Goal: Task Accomplishment & Management: Complete application form

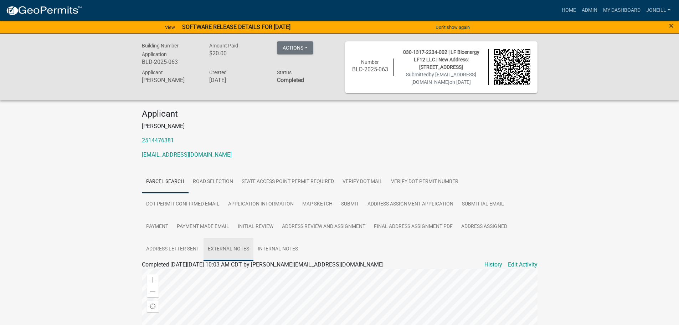
click at [224, 256] on link "External Notes" at bounding box center [229, 249] width 50 height 23
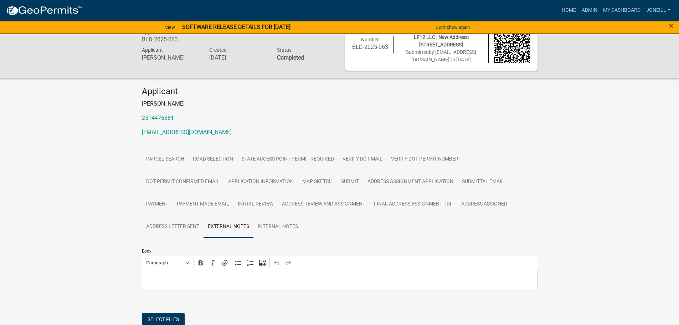
scroll to position [98, 0]
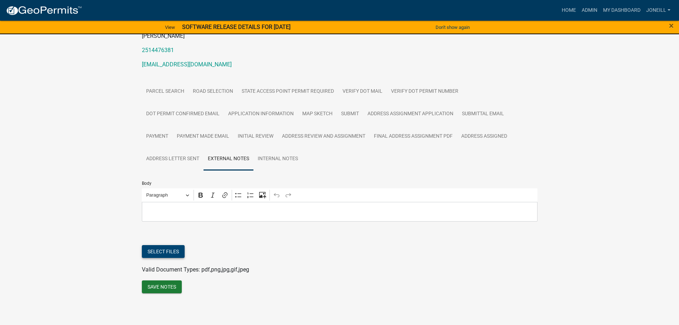
click at [167, 251] on button "Select files" at bounding box center [163, 251] width 43 height 13
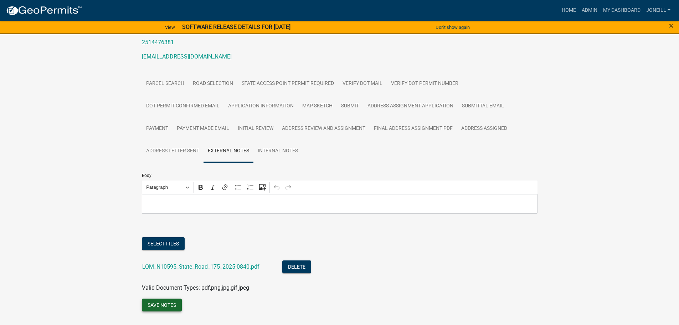
click at [172, 311] on button "Save Notes" at bounding box center [162, 304] width 40 height 13
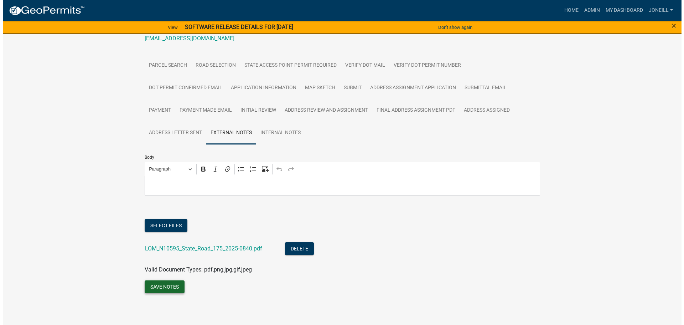
scroll to position [0, 0]
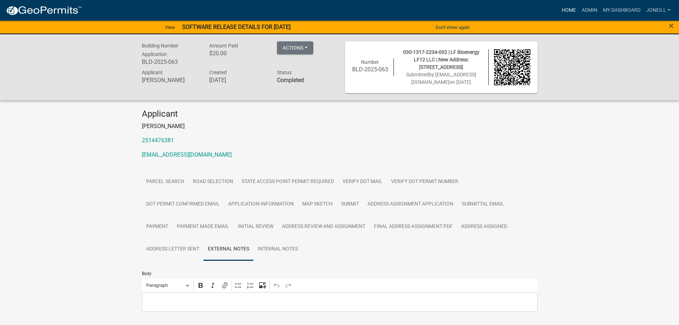
click at [566, 11] on link "Home" at bounding box center [569, 11] width 20 height 14
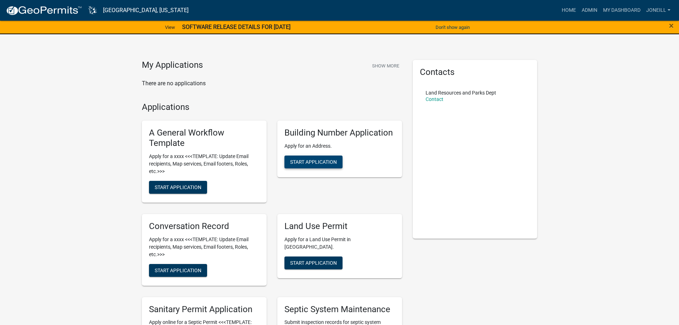
click at [299, 157] on button "Start Application" at bounding box center [313, 161] width 58 height 13
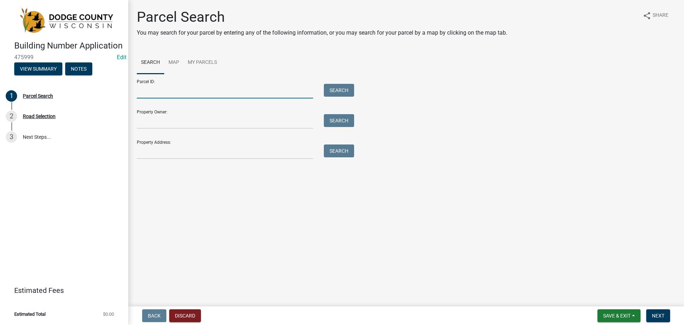
click at [150, 93] on input "Parcel ID:" at bounding box center [225, 91] width 176 height 15
type input "03013170114003"
click at [328, 91] on button "Search" at bounding box center [339, 90] width 30 height 13
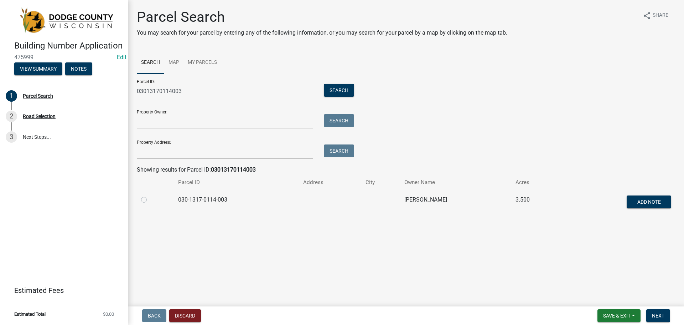
click at [143, 203] on div at bounding box center [155, 199] width 29 height 9
click at [150, 195] on label at bounding box center [150, 195] width 0 height 0
click at [150, 200] on input "radio" at bounding box center [152, 197] width 5 height 5
radio input "true"
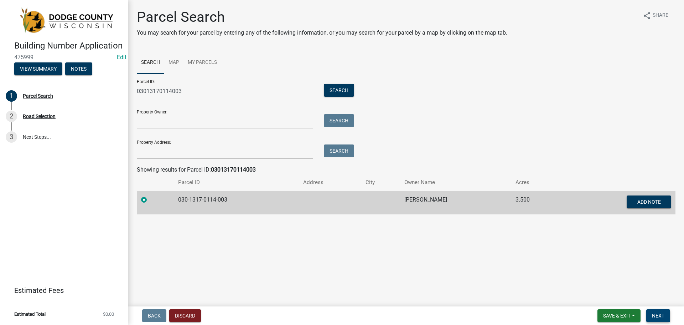
click at [657, 316] on span "Next" at bounding box center [658, 316] width 12 height 6
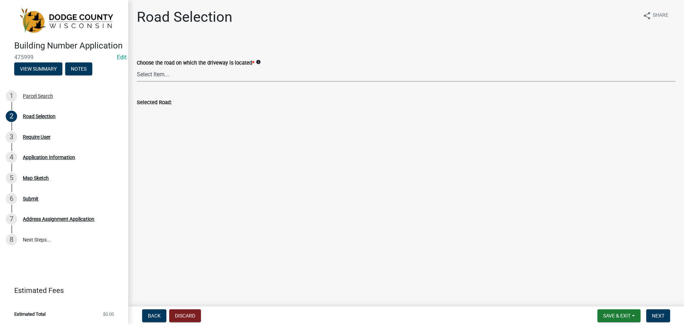
click at [172, 75] on select "Select Item... 100-YARD [PERSON_NAME][GEOGRAPHIC_DATA][PERSON_NAME][US_STATE][P…" at bounding box center [406, 74] width 539 height 15
click at [137, 67] on select "Select Item... 100-YARD [PERSON_NAME][GEOGRAPHIC_DATA][PERSON_NAME][US_STATE][P…" at bounding box center [406, 74] width 539 height 15
select select "b6984551-dccb-481a-ab98-d5d06991e1dc"
click at [654, 315] on span "Next" at bounding box center [658, 316] width 12 height 6
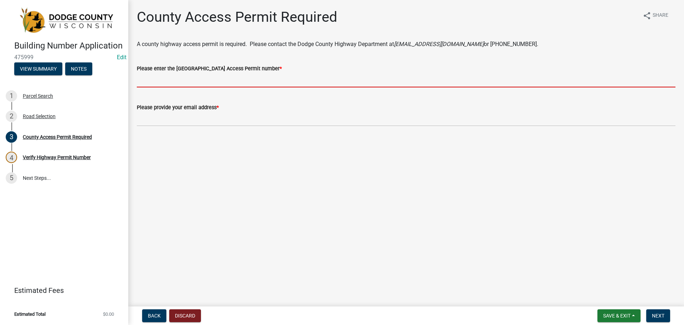
click at [229, 83] on input "Please enter the [GEOGRAPHIC_DATA] Access Permit number *" at bounding box center [406, 80] width 539 height 15
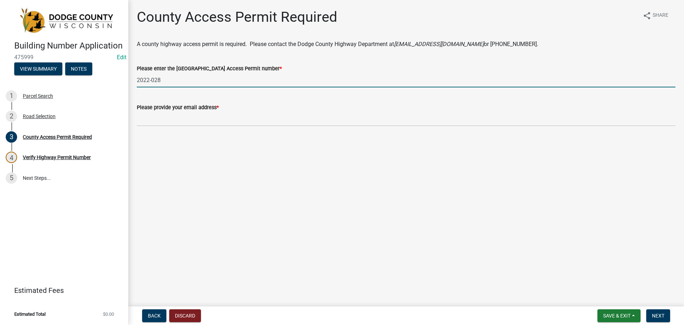
type input "2022-028"
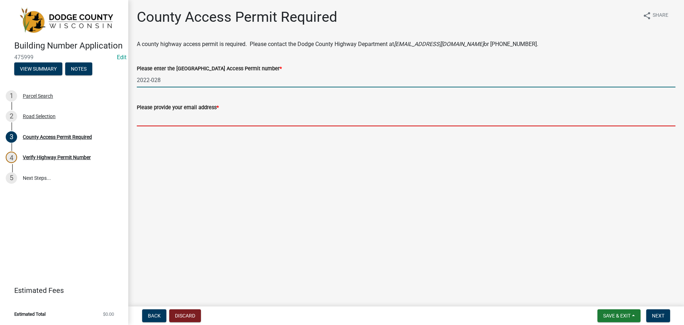
click at [160, 117] on input "Please provide your email address *" at bounding box center [406, 119] width 539 height 15
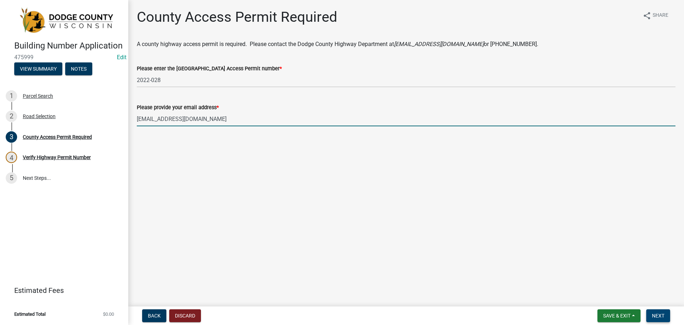
type input "[EMAIL_ADDRESS][DOMAIN_NAME]"
click at [652, 314] on button "Next" at bounding box center [659, 315] width 24 height 13
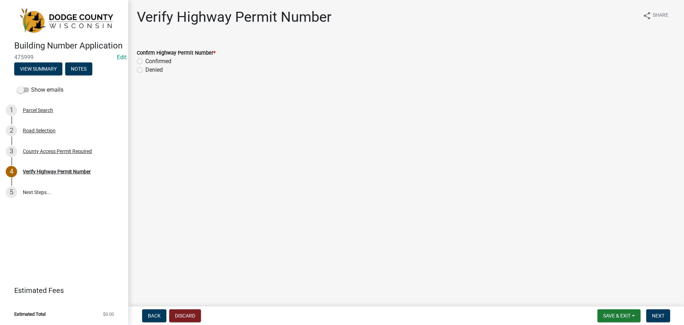
click at [145, 62] on label "Confirmed" at bounding box center [158, 61] width 26 height 9
click at [145, 62] on input "Confirmed" at bounding box center [147, 59] width 5 height 5
radio input "true"
click at [662, 319] on button "Next" at bounding box center [659, 315] width 24 height 13
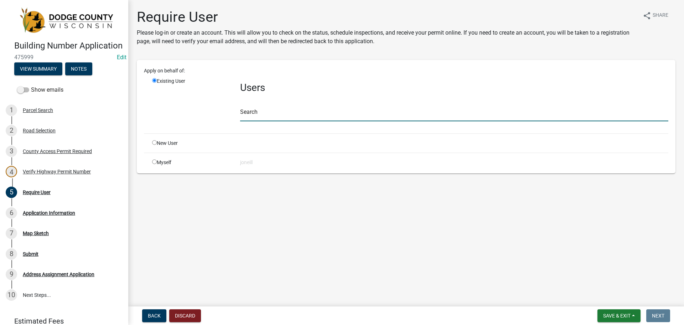
click at [256, 114] on input "text" at bounding box center [454, 114] width 429 height 15
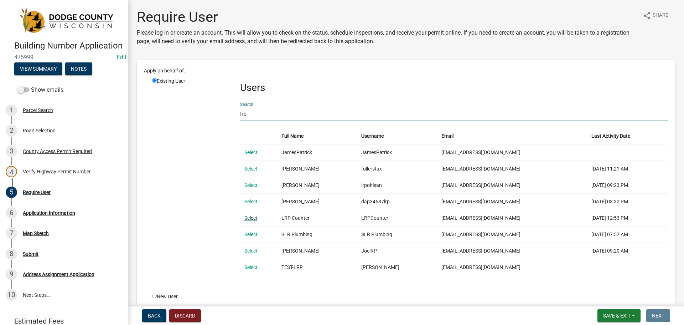
type input "lrp"
click at [251, 217] on link "Select" at bounding box center [251, 218] width 13 height 6
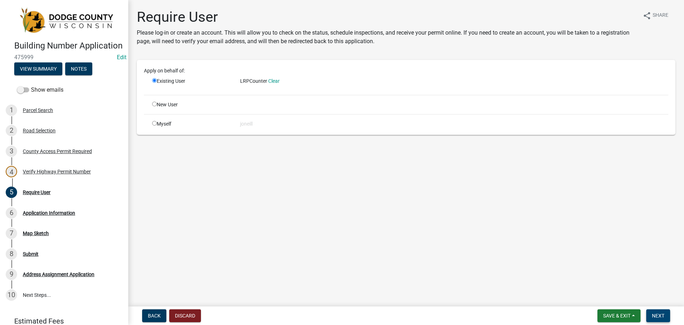
click at [660, 319] on button "Next" at bounding box center [659, 315] width 24 height 13
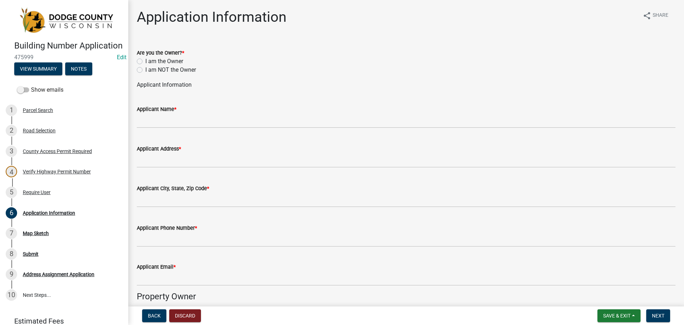
click at [145, 62] on label "I am the Owner" at bounding box center [164, 61] width 38 height 9
click at [145, 62] on input "I am the Owner" at bounding box center [147, 59] width 5 height 5
radio input "true"
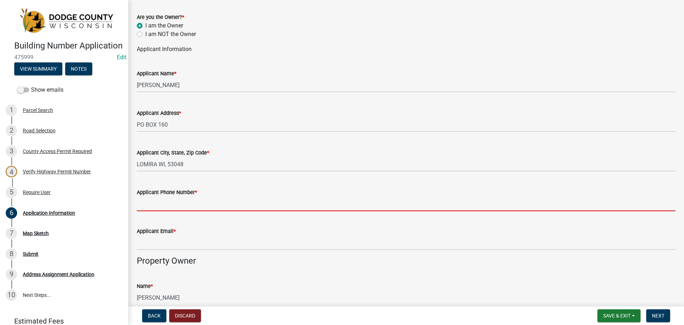
click at [191, 196] on input "Applicant Phone Number *" at bounding box center [406, 203] width 539 height 15
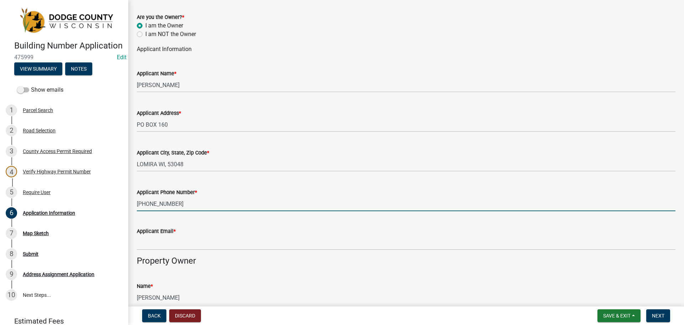
type input "[PHONE_NUMBER]"
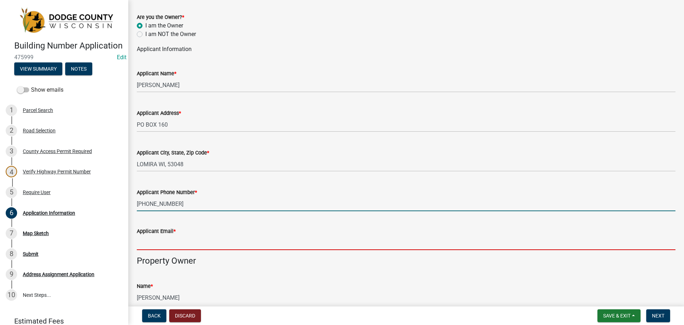
click at [169, 243] on input "Applicant Email *" at bounding box center [406, 242] width 539 height 15
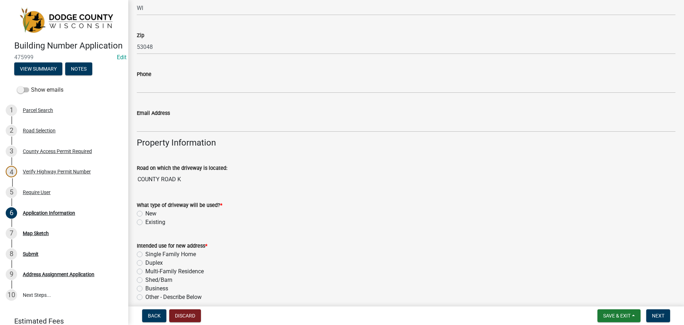
scroll to position [463, 0]
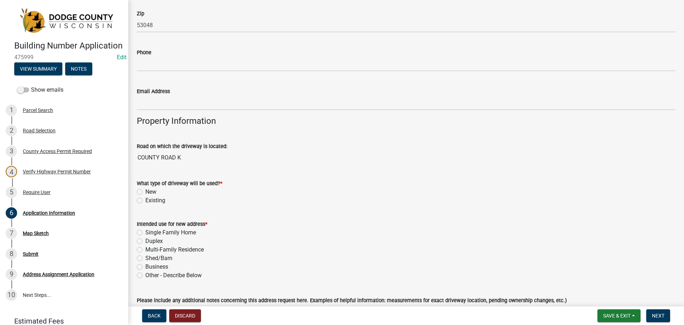
type input "[EMAIL_ADDRESS][PERSON_NAME][DOMAIN_NAME]"
click at [145, 199] on label "Existing" at bounding box center [155, 200] width 20 height 9
click at [145, 199] on input "Existing" at bounding box center [147, 198] width 5 height 5
radio input "true"
click at [145, 231] on label "Single Family Home" at bounding box center [170, 232] width 51 height 9
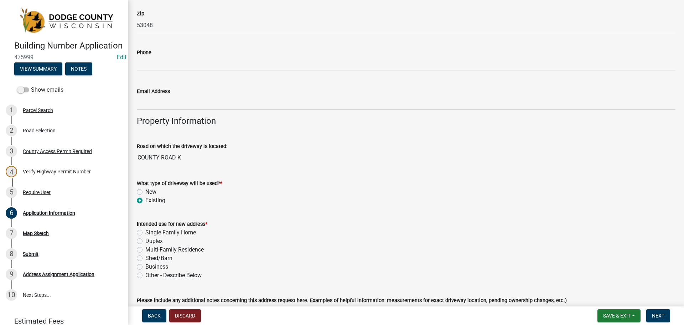
click at [145, 231] on input "Single Family Home" at bounding box center [147, 230] width 5 height 5
radio input "true"
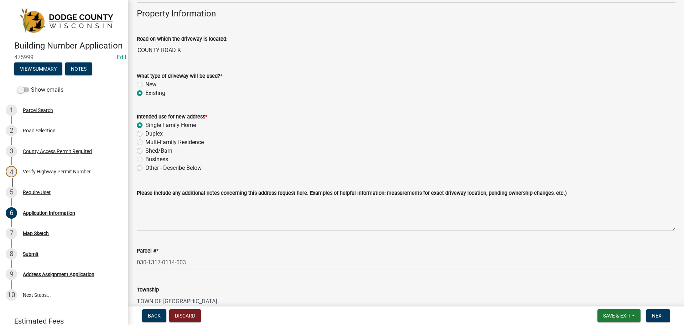
scroll to position [606, 0]
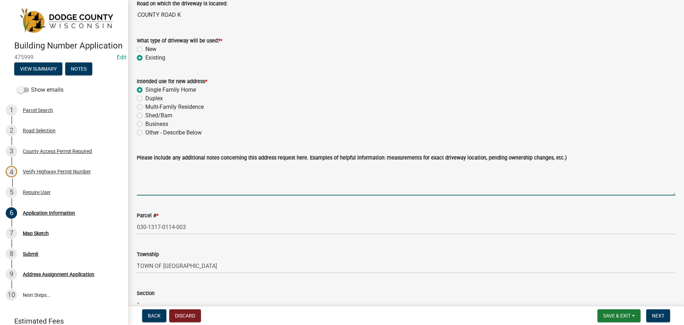
click at [174, 173] on textarea "Please include any additional notes concerning this address request here. Examp…" at bounding box center [406, 179] width 539 height 34
type textarea "Activity Number: 2025-0858 Paid"
drag, startPoint x: 165, startPoint y: 175, endPoint x: 132, endPoint y: 161, distance: 35.8
click at [132, 161] on div "Please include any additional notes concerning this address request here. Examp…" at bounding box center [407, 169] width 550 height 52
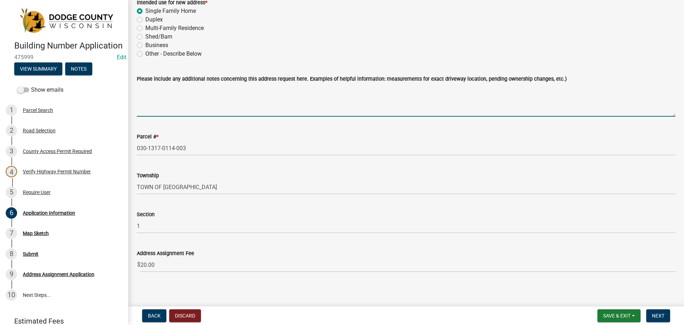
scroll to position [688, 0]
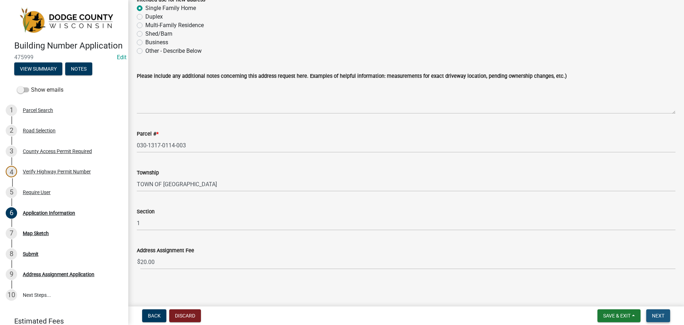
click at [661, 317] on span "Next" at bounding box center [658, 316] width 12 height 6
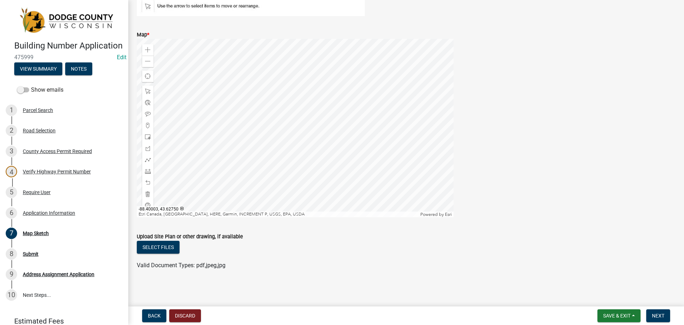
scroll to position [128, 0]
click at [150, 137] on span at bounding box center [148, 137] width 6 height 6
click at [354, 143] on div at bounding box center [295, 128] width 317 height 178
click at [152, 194] on div at bounding box center [147, 193] width 11 height 11
click at [149, 124] on span at bounding box center [148, 125] width 6 height 6
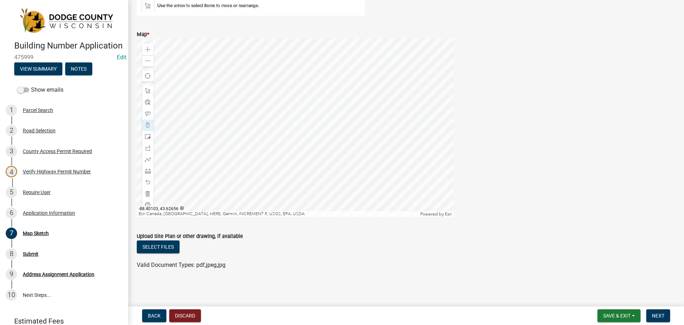
click at [353, 144] on div at bounding box center [295, 128] width 317 height 178
click at [314, 144] on div at bounding box center [295, 128] width 317 height 178
click at [148, 125] on span at bounding box center [148, 125] width 6 height 6
click at [148, 159] on span at bounding box center [148, 160] width 6 height 6
click at [353, 145] on div at bounding box center [295, 128] width 317 height 178
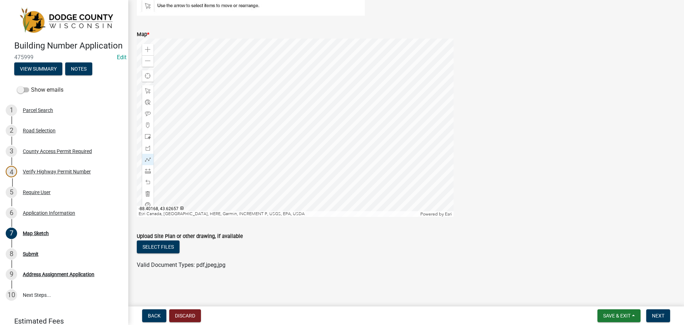
click at [314, 144] on div at bounding box center [295, 128] width 317 height 178
click at [659, 318] on span "Next" at bounding box center [658, 316] width 12 height 6
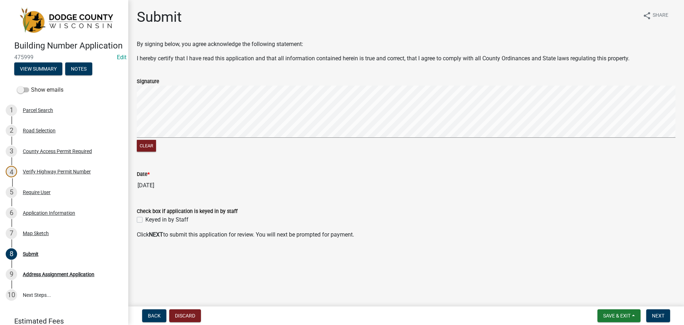
click at [143, 219] on div "Keyed in by Staff" at bounding box center [406, 219] width 539 height 9
click at [143, 222] on div "Keyed in by Staff" at bounding box center [406, 219] width 539 height 9
click at [145, 221] on label "Keyed in by Staff" at bounding box center [166, 219] width 43 height 9
click at [145, 220] on input "Keyed in by Staff" at bounding box center [147, 217] width 5 height 5
checkbox input "true"
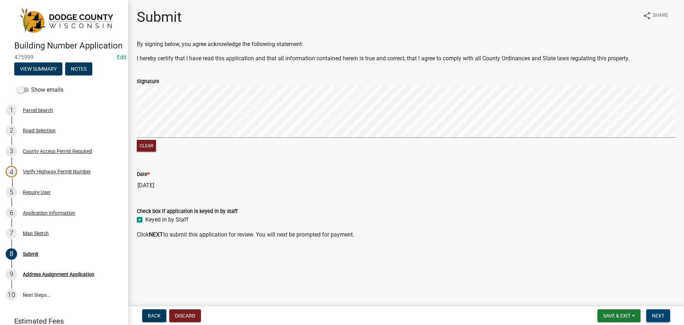
click at [659, 310] on button "Next" at bounding box center [659, 315] width 24 height 13
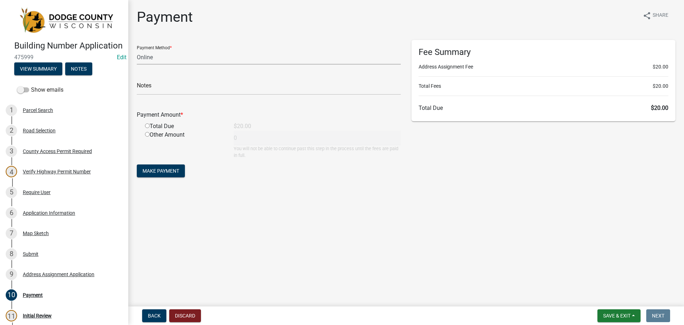
click at [154, 56] on select "Credit Card POS Check Cash Online" at bounding box center [269, 57] width 264 height 15
select select "1: 0"
click at [137, 50] on select "Credit Card POS Check Cash Online" at bounding box center [269, 57] width 264 height 15
click at [156, 86] on input "text" at bounding box center [269, 87] width 264 height 15
type input "1395"
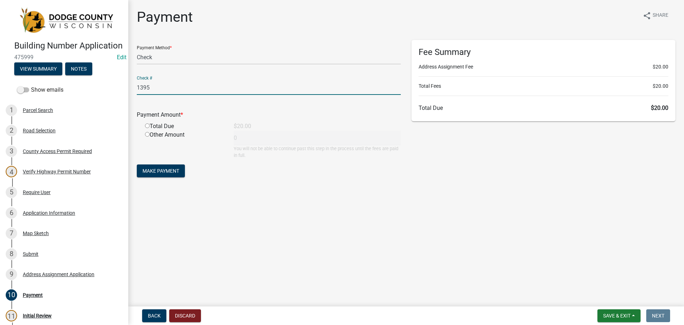
drag, startPoint x: 148, startPoint y: 125, endPoint x: 153, endPoint y: 134, distance: 10.0
click at [148, 126] on input "radio" at bounding box center [147, 125] width 5 height 5
radio input "true"
type input "20"
click at [172, 176] on button "Make Payment" at bounding box center [161, 170] width 48 height 13
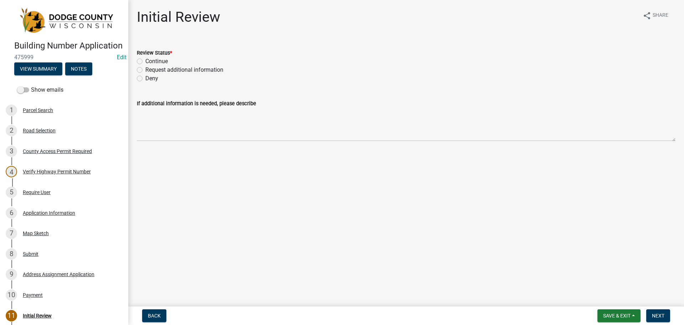
click at [145, 60] on label "Continue" at bounding box center [156, 61] width 22 height 9
click at [145, 60] on input "Continue" at bounding box center [147, 59] width 5 height 5
radio input "true"
click at [652, 317] on button "Next" at bounding box center [659, 315] width 24 height 13
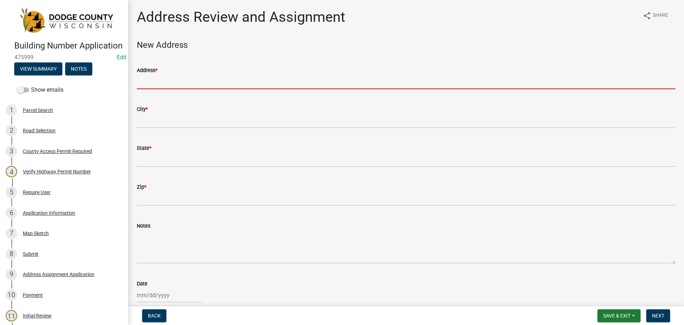
click at [170, 78] on input "Address *" at bounding box center [406, 82] width 539 height 15
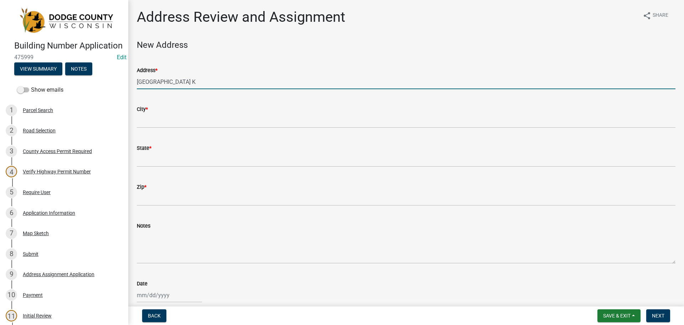
type input "[GEOGRAPHIC_DATA] K"
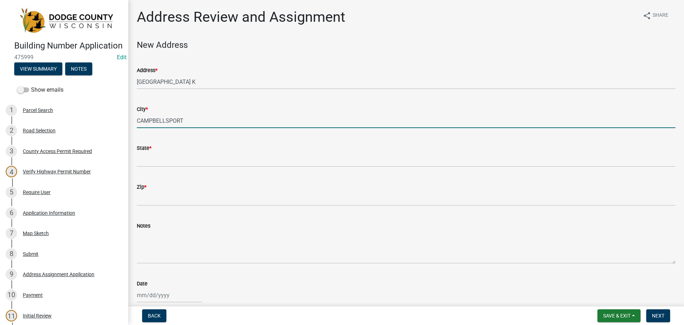
type input "CAMPBELLSPORT"
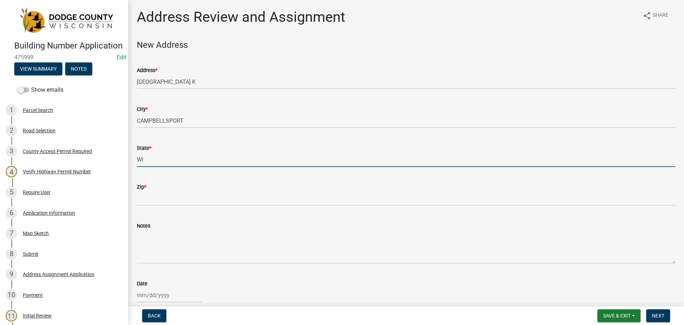
type input "WI"
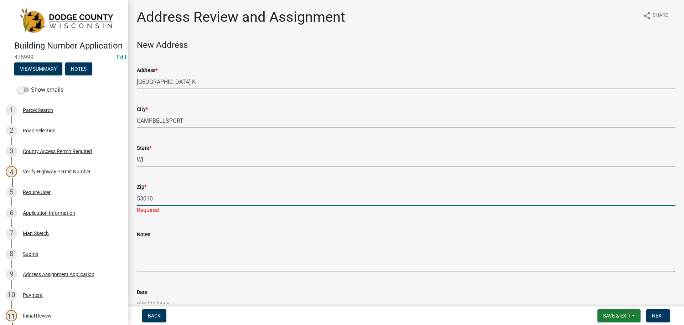
type input "53010"
click at [158, 237] on form "Notes" at bounding box center [406, 251] width 539 height 42
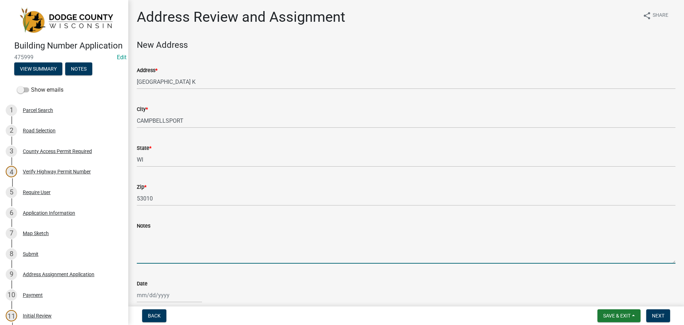
click at [158, 237] on textarea "Notes" at bounding box center [406, 247] width 539 height 34
type textarea "Activity Number: 2025-0858 Paid with check # 1395"
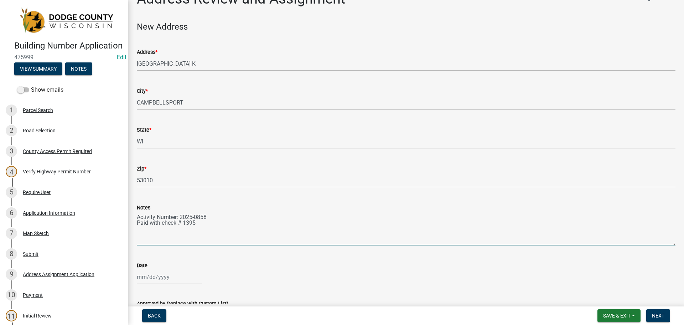
scroll to position [36, 0]
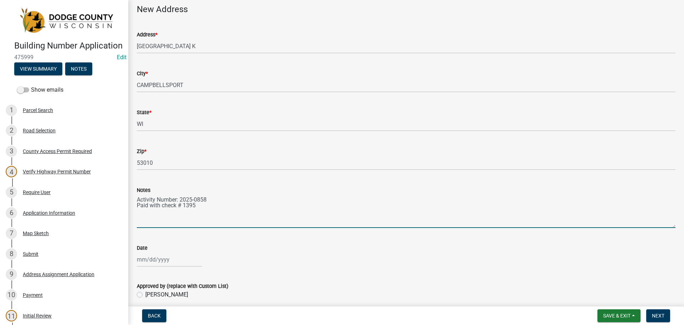
click at [174, 258] on div at bounding box center [169, 259] width 65 height 15
select select "9"
select select "2025"
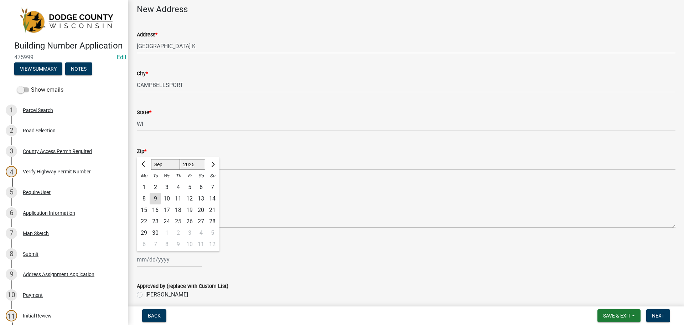
click at [157, 198] on div "9" at bounding box center [155, 198] width 11 height 11
type input "[DATE]"
click at [145, 294] on label "[PERSON_NAME]" at bounding box center [166, 294] width 43 height 9
click at [145, 294] on input "[PERSON_NAME]" at bounding box center [147, 292] width 5 height 5
radio input "true"
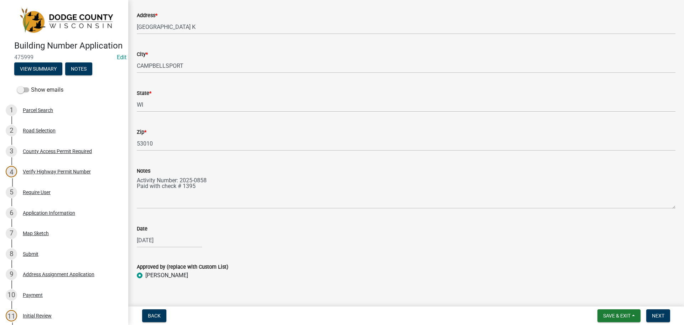
scroll to position [65, 0]
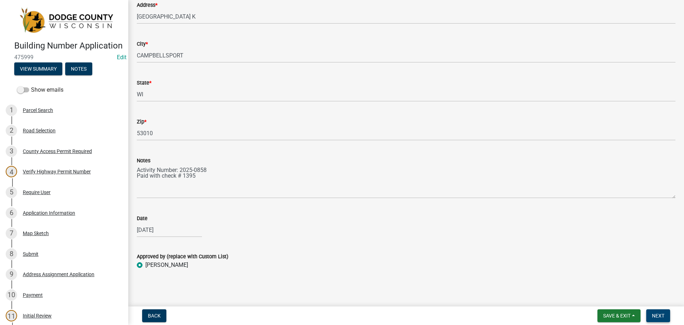
click at [664, 315] on span "Next" at bounding box center [658, 316] width 12 height 6
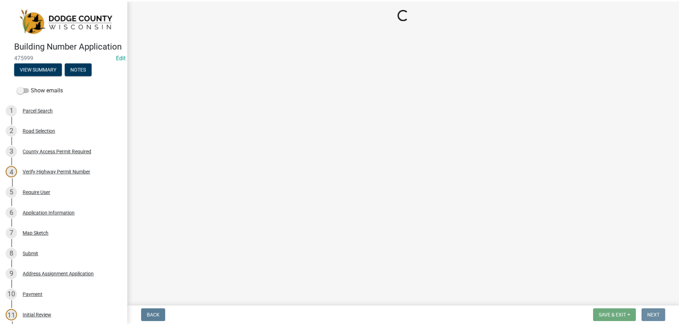
scroll to position [0, 0]
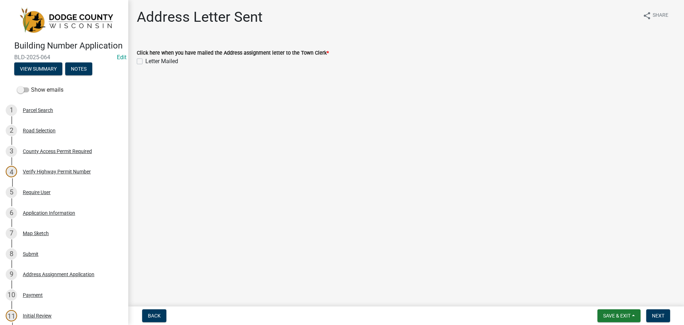
click at [136, 58] on div "Click here when you have mailed the Address assignment letter to the Town Clerk…" at bounding box center [407, 53] width 550 height 26
click at [145, 62] on label "Letter Mailed" at bounding box center [161, 61] width 33 height 9
click at [145, 62] on input "Letter Mailed" at bounding box center [147, 59] width 5 height 5
checkbox input "true"
click at [654, 311] on button "Next" at bounding box center [659, 315] width 24 height 13
